Goal: Task Accomplishment & Management: Complete application form

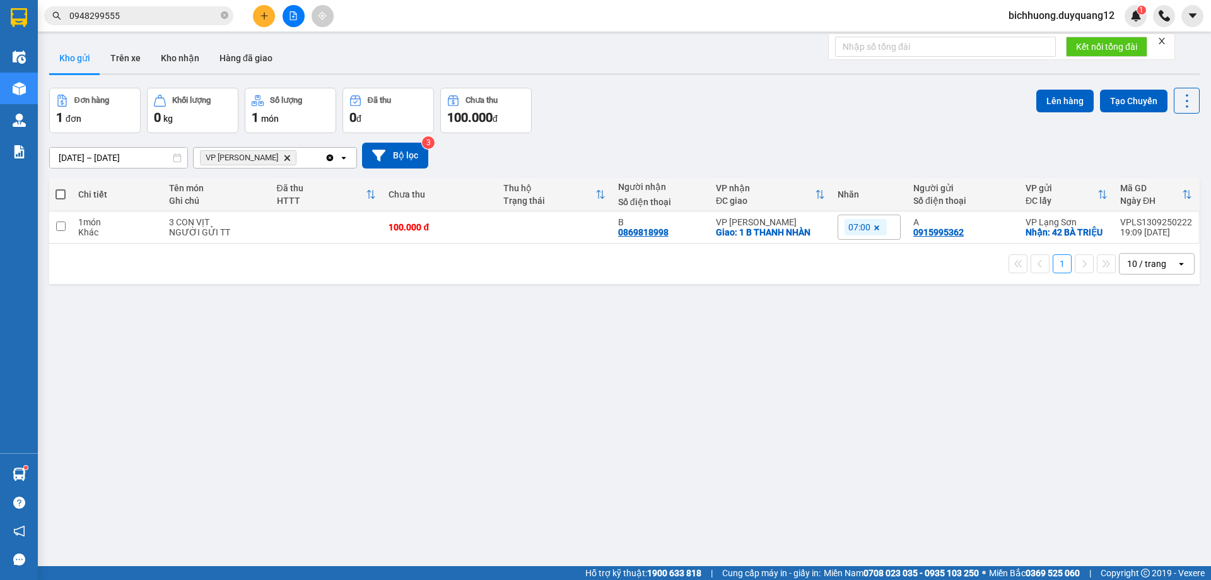
click at [266, 13] on icon "plus" at bounding box center [264, 15] width 9 height 9
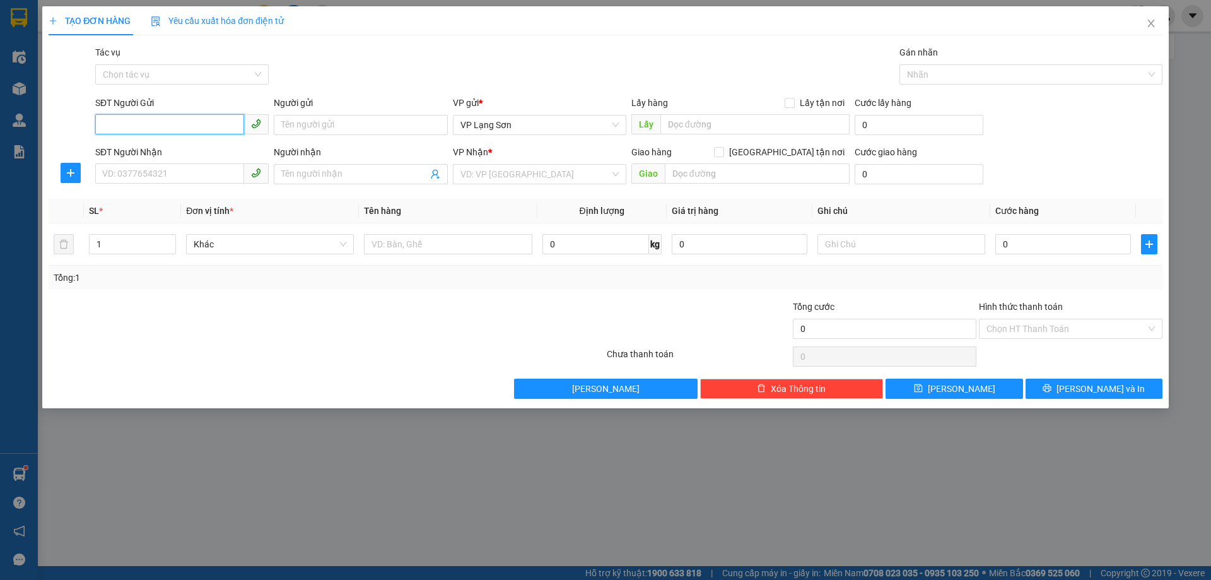
click at [108, 125] on input "SĐT Người Gửi" at bounding box center [169, 124] width 149 height 20
paste input "0865902328"
click at [104, 131] on input "0865902328" at bounding box center [169, 124] width 149 height 20
type input "0865902328"
click at [338, 126] on input "Người gửi" at bounding box center [360, 125] width 173 height 20
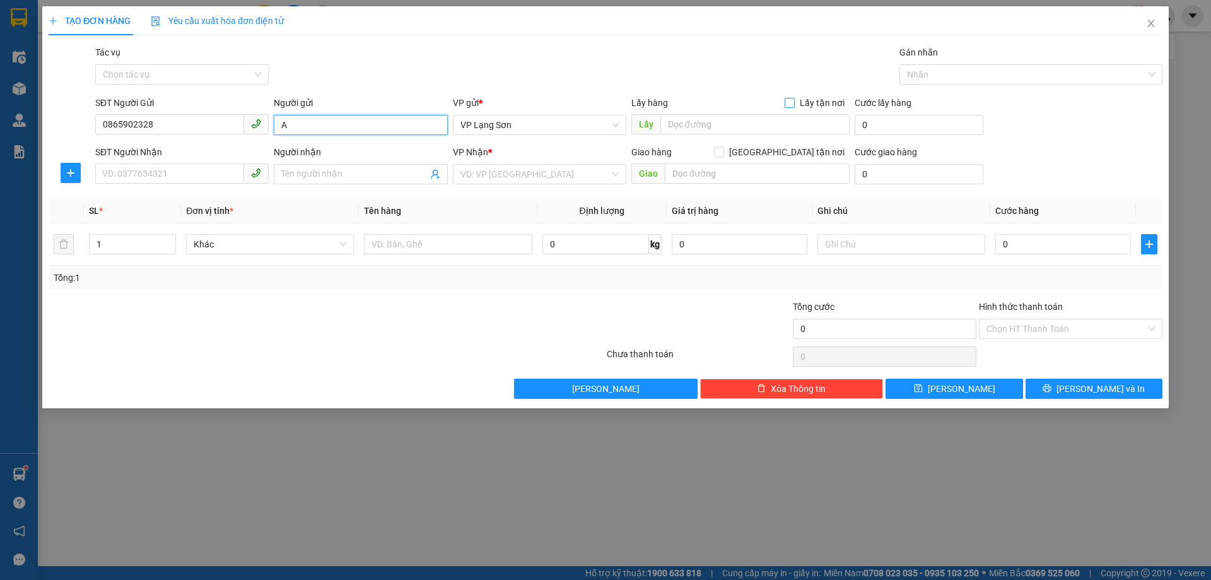
type input "A"
click at [793, 100] on input "Lấy tận nơi" at bounding box center [789, 102] width 9 height 9
checkbox input "true"
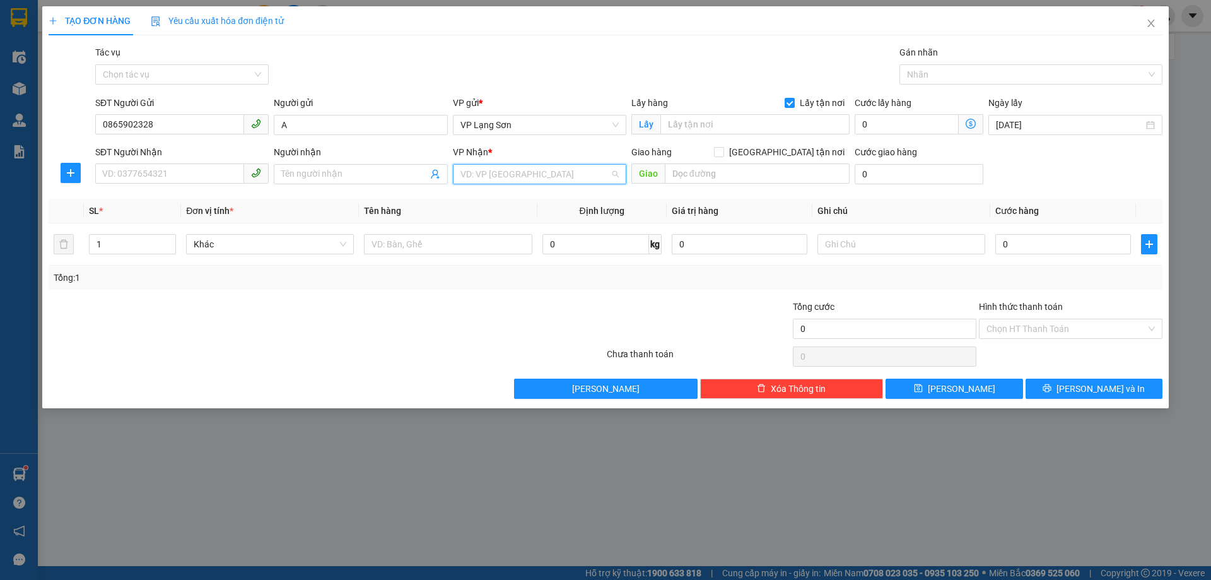
click at [517, 171] on input "search" at bounding box center [536, 174] width 150 height 19
click at [480, 197] on div "VP [PERSON_NAME]" at bounding box center [540, 199] width 158 height 14
click at [354, 175] on input "Người nhận" at bounding box center [354, 174] width 146 height 14
type input "B"
drag, startPoint x: 790, startPoint y: 154, endPoint x: 848, endPoint y: 161, distance: 59.2
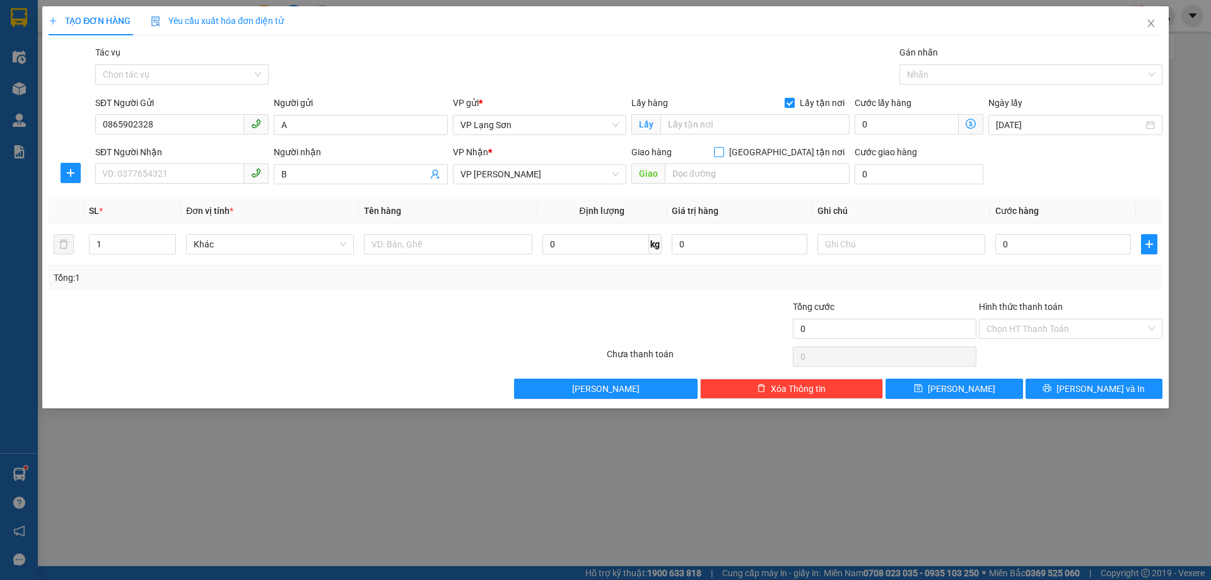
click at [723, 154] on input "[GEOGRAPHIC_DATA] tận nơi" at bounding box center [718, 151] width 9 height 9
checkbox input "true"
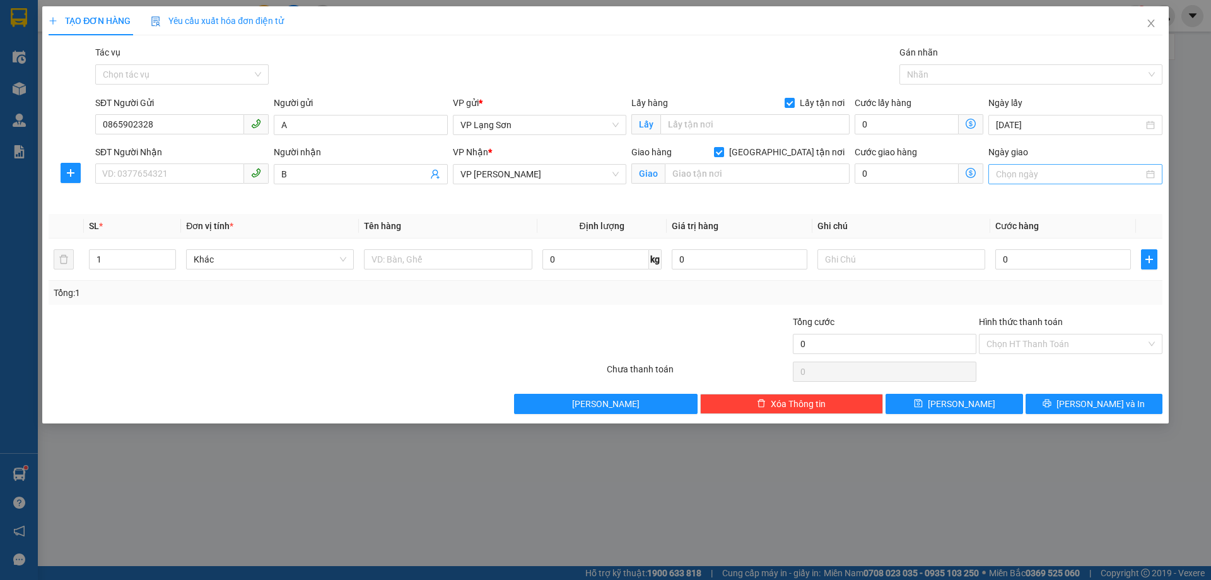
click at [1072, 177] on input "Ngày giao" at bounding box center [1069, 174] width 147 height 14
type input "[DATE]"
drag, startPoint x: 1146, startPoint y: 266, endPoint x: 868, endPoint y: 146, distance: 302.7
click at [1146, 266] on div "13" at bounding box center [1143, 266] width 15 height 15
click at [755, 120] on input "text" at bounding box center [754, 124] width 189 height 20
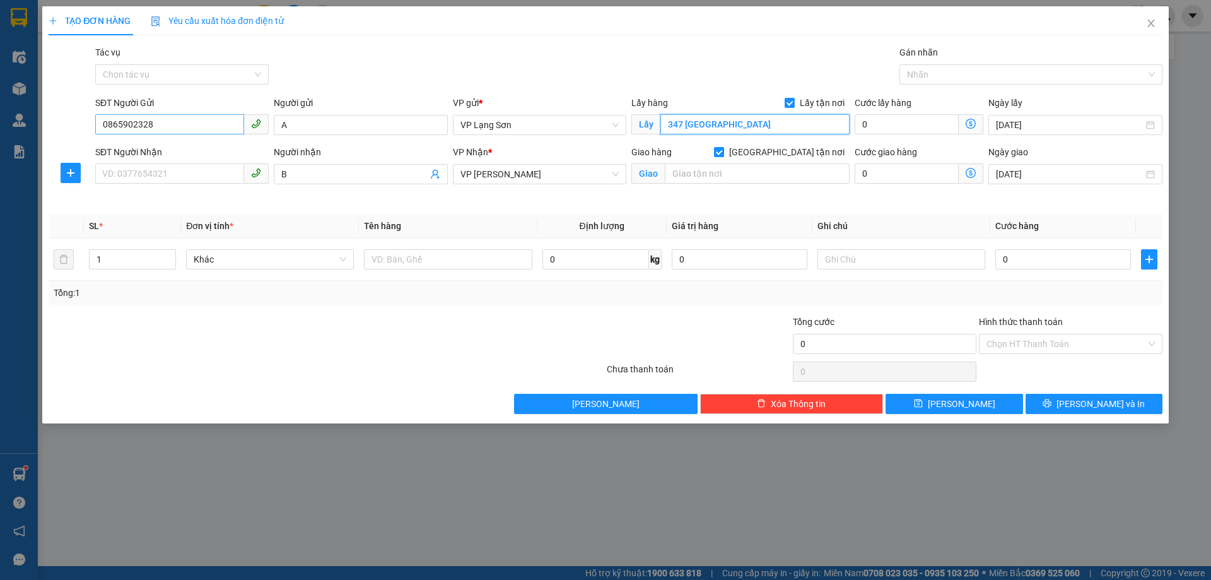
type input "347 [GEOGRAPHIC_DATA]"
drag, startPoint x: 172, startPoint y: 124, endPoint x: 83, endPoint y: 136, distance: 89.8
click at [83, 136] on div "SĐT Người Gửi 0865902328 0865902328 Người gửi A VP gửi * VP [GEOGRAPHIC_DATA] L…" at bounding box center [605, 118] width 1117 height 44
type input "0865902328"
click at [169, 121] on input "SĐT Người Gửi" at bounding box center [169, 124] width 149 height 20
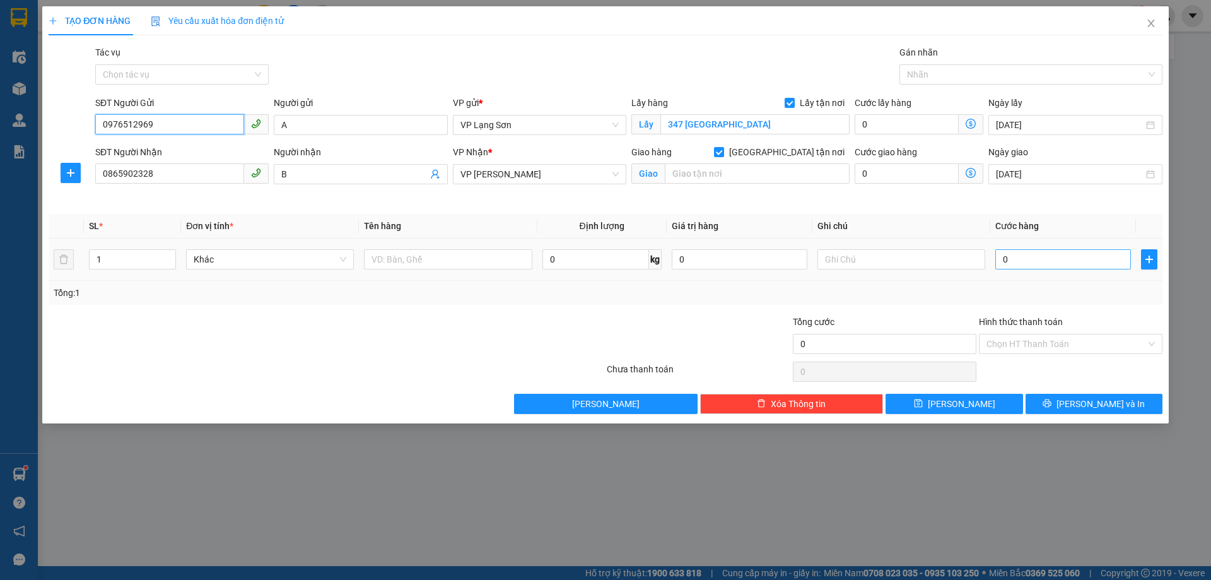
type input "0976512969"
click at [1023, 260] on input "0" at bounding box center [1063, 259] width 136 height 20
type input "1"
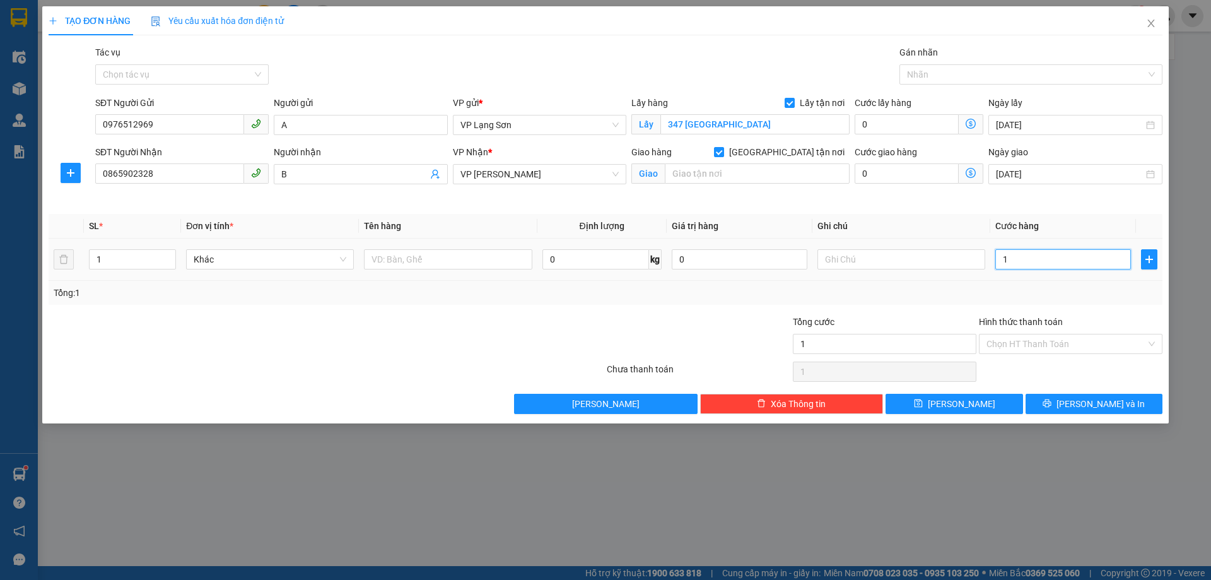
type input "10"
type input "100"
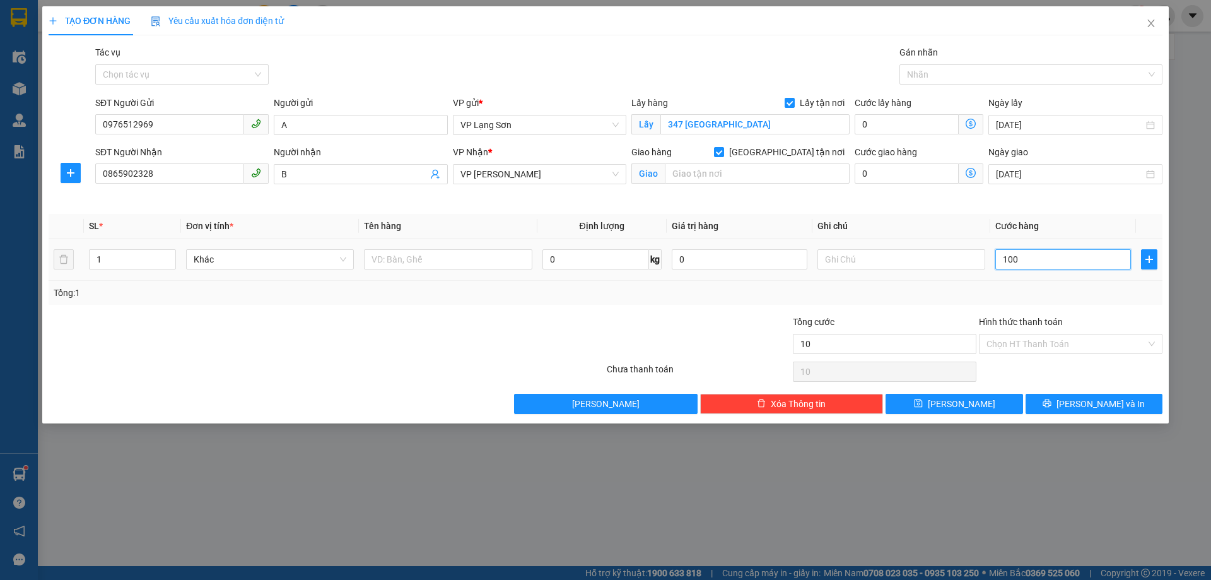
type input "100"
type input "1.000"
type input "10.000"
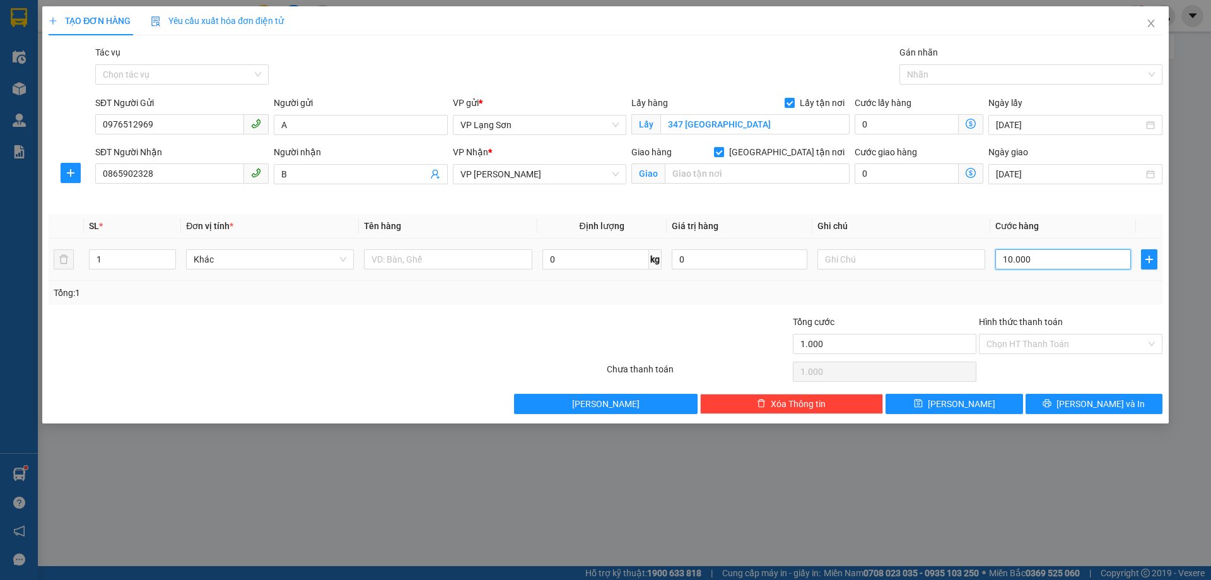
type input "10.000"
type input "100.000"
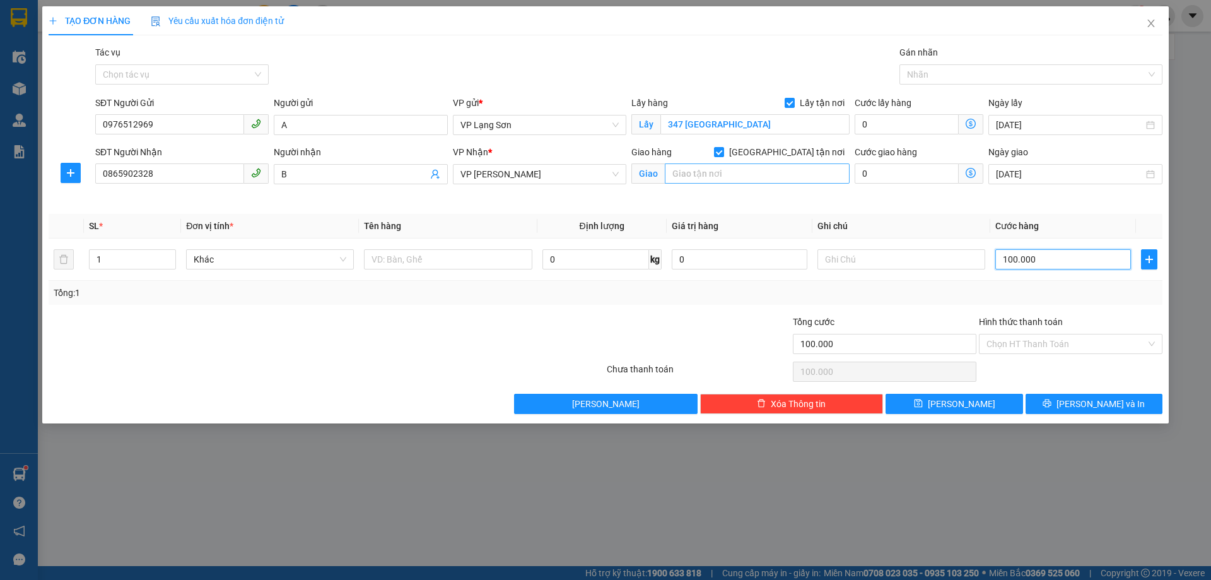
type input "100.000"
click at [700, 172] on input "text" at bounding box center [757, 173] width 185 height 20
type input "NGÕ 119 HỒ ĐẮC DI"
click at [884, 262] on input "text" at bounding box center [902, 259] width 168 height 20
type input "NGƯỜI GỬI TT"
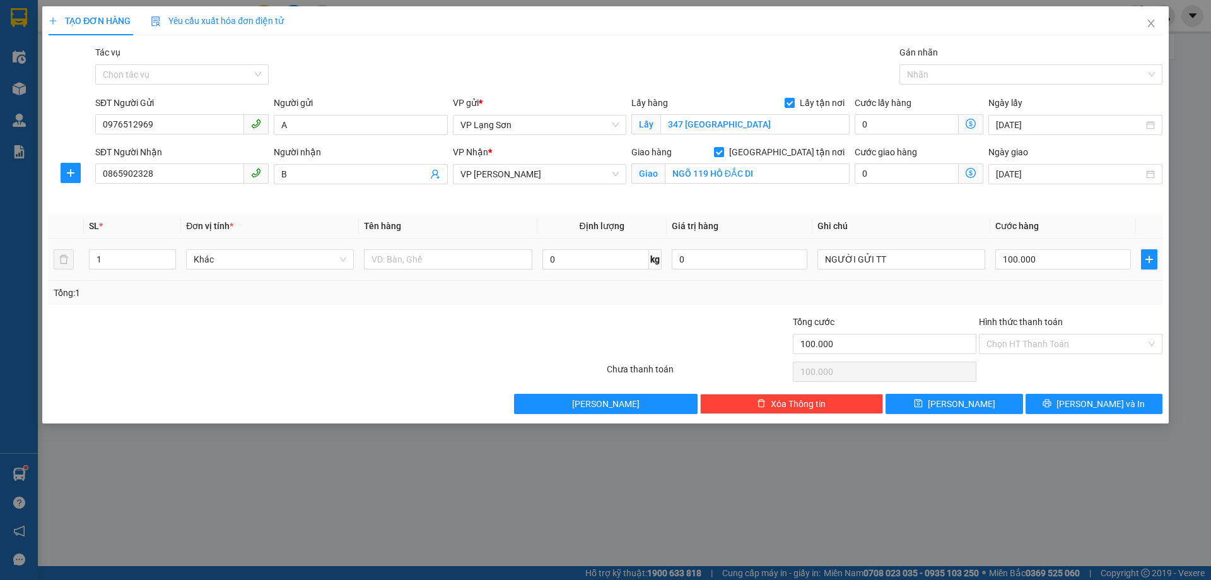
click at [423, 248] on div at bounding box center [448, 259] width 168 height 25
click at [421, 259] on input "text" at bounding box center [448, 259] width 168 height 20
click at [951, 70] on div at bounding box center [1025, 74] width 244 height 15
type input "1 THÙNG ĐỒ ĂN"
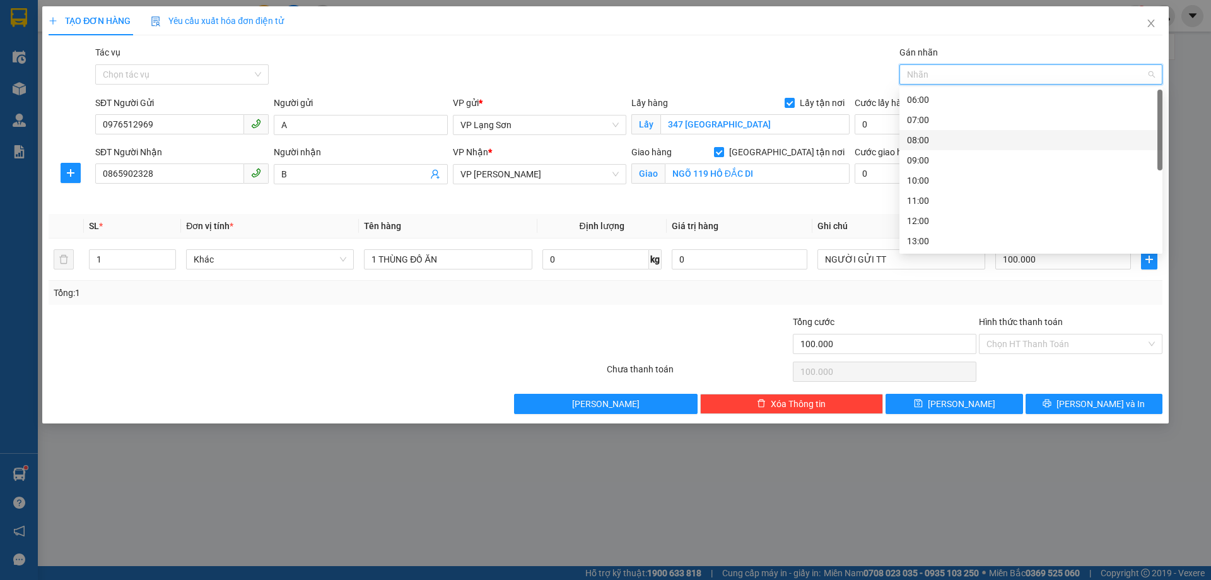
click at [910, 141] on div "08:00" at bounding box center [1031, 140] width 248 height 14
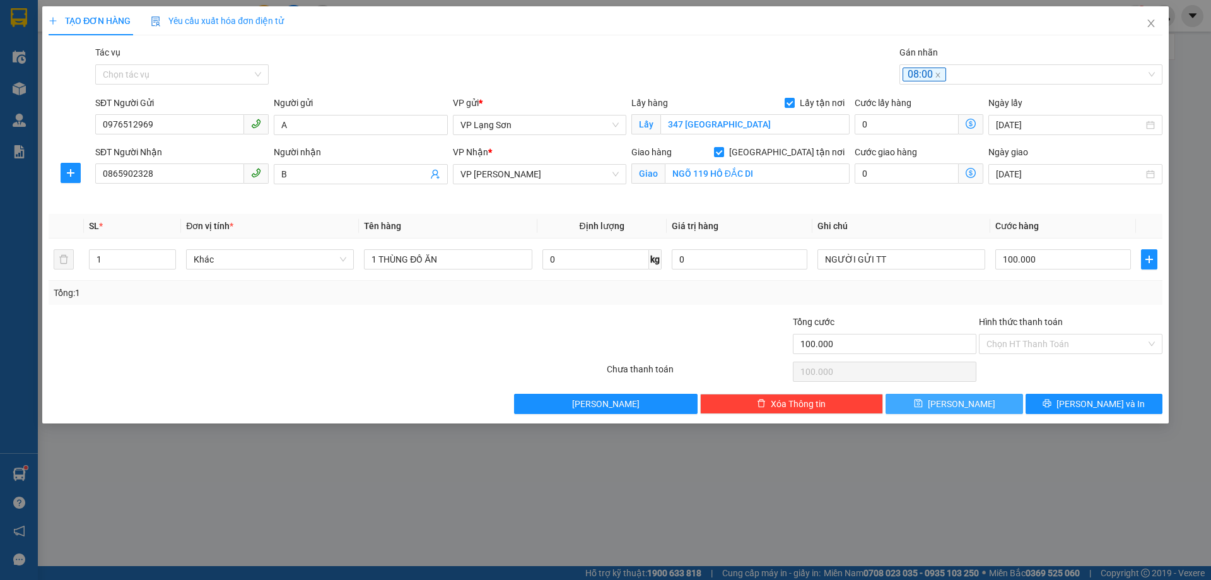
click at [965, 404] on span "[PERSON_NAME]" at bounding box center [962, 404] width 68 height 14
checkbox input "false"
type input "0"
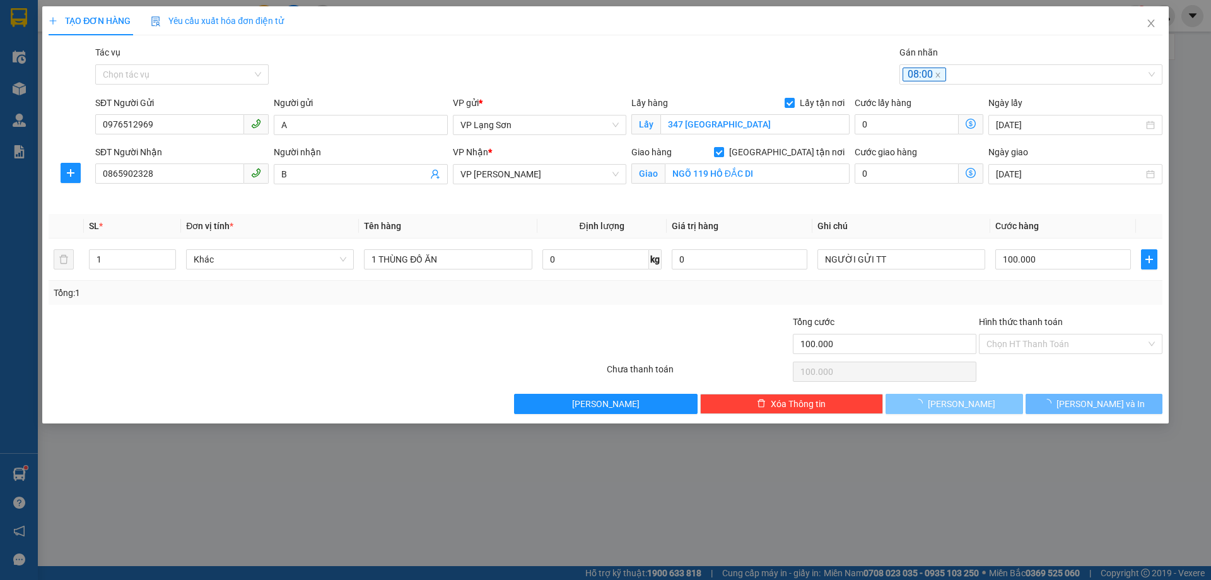
type input "0"
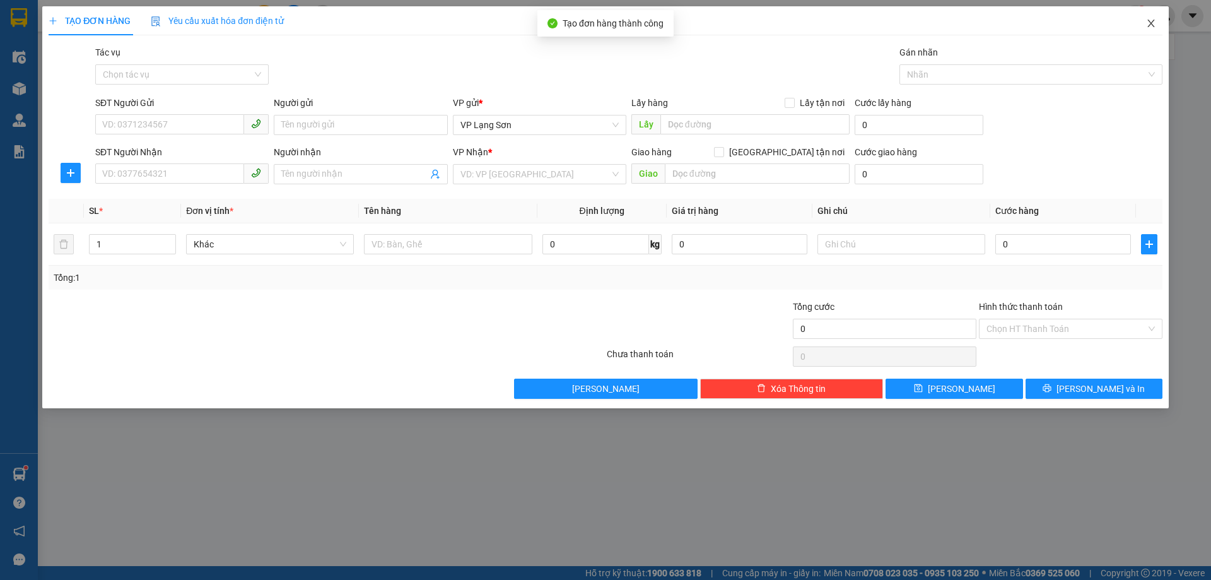
click at [1153, 23] on icon "close" at bounding box center [1151, 23] width 10 height 10
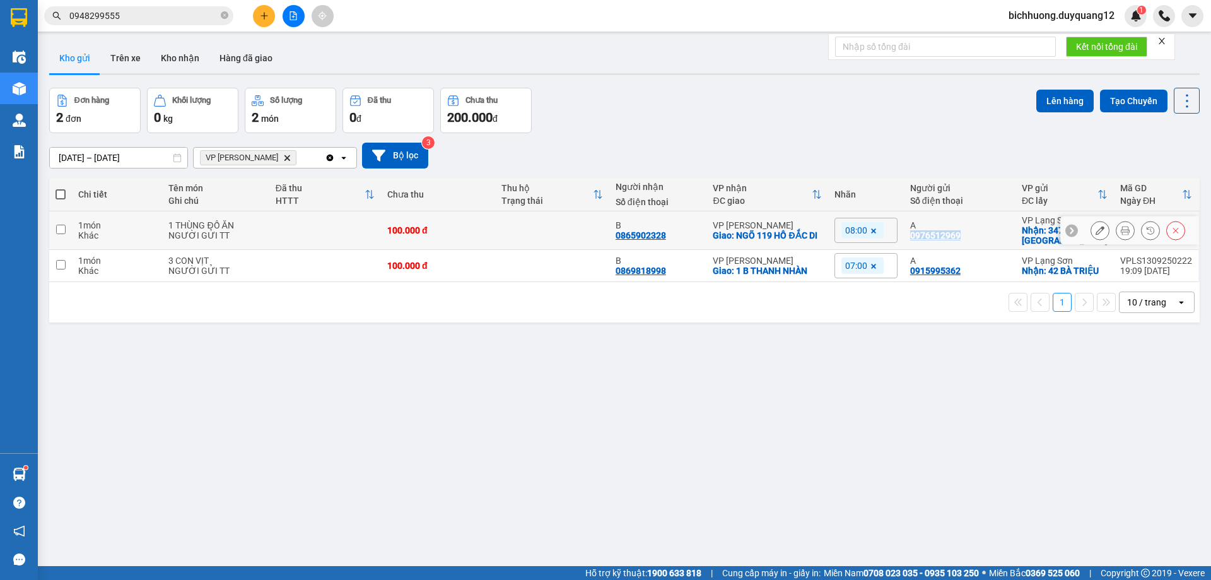
drag, startPoint x: 909, startPoint y: 238, endPoint x: 973, endPoint y: 242, distance: 63.9
click at [973, 242] on td "A 0976512969" at bounding box center [960, 230] width 112 height 38
checkbox input "true"
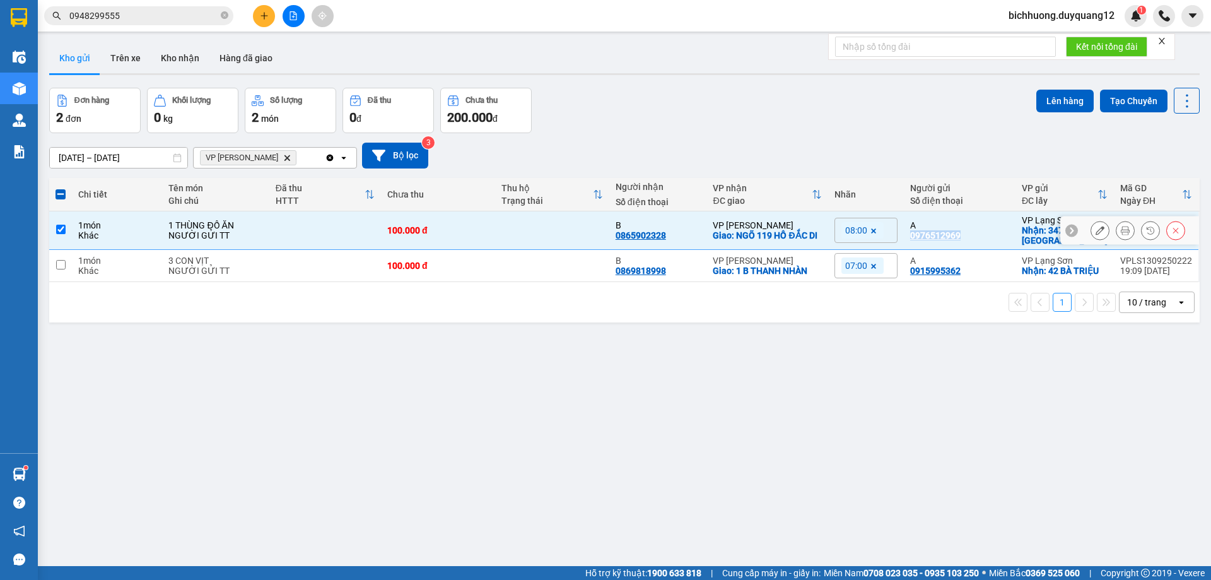
copy div "0976512969"
